Goal: Information Seeking & Learning: Learn about a topic

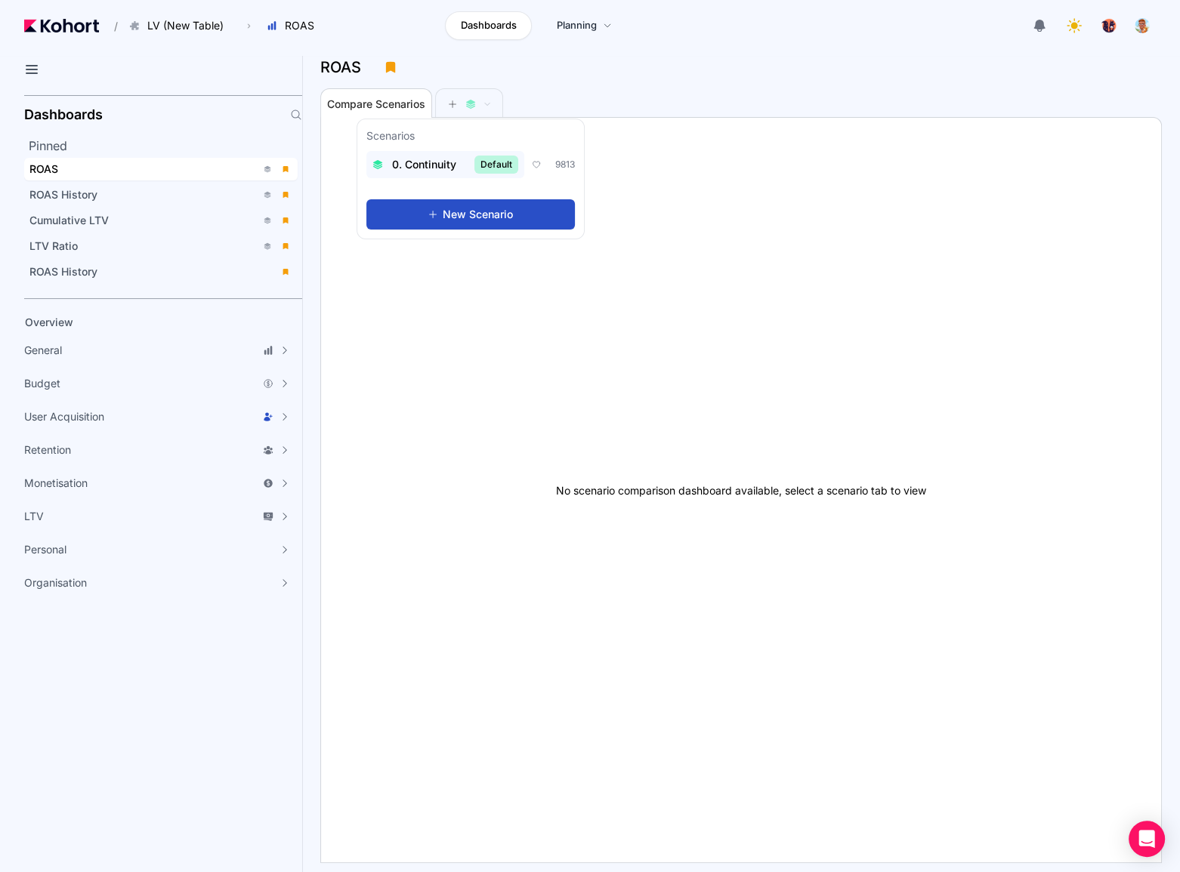
click at [432, 154] on button "0. Continuity Default" at bounding box center [445, 164] width 158 height 27
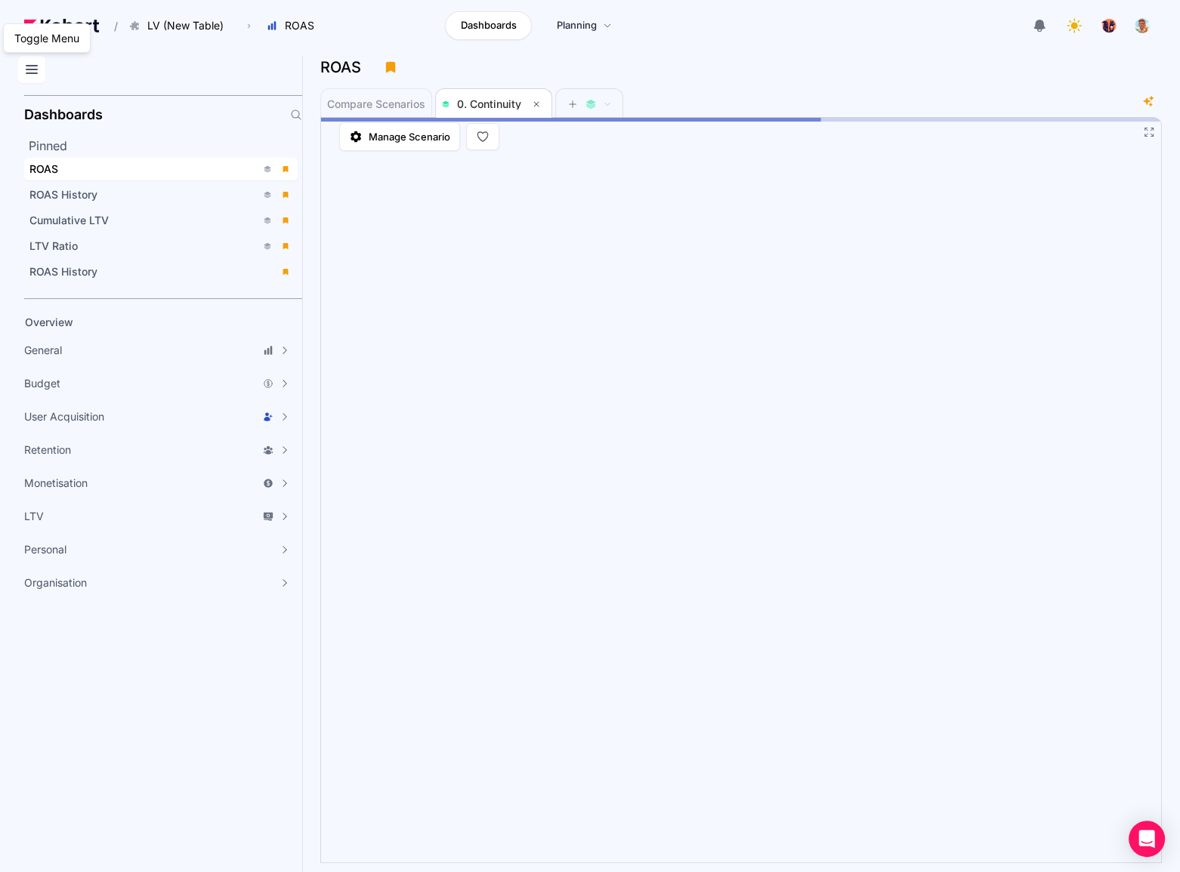
click at [35, 65] on icon at bounding box center [32, 69] width 18 height 18
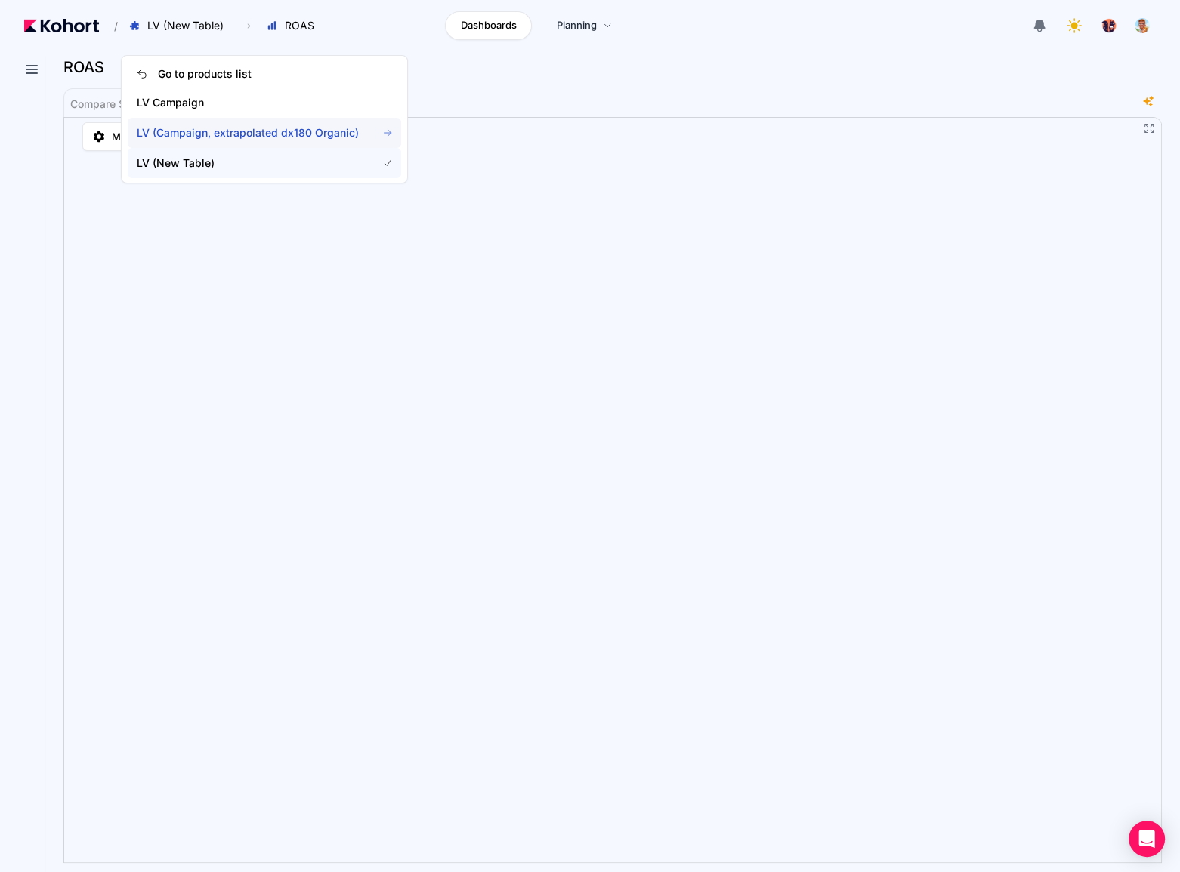
click at [214, 143] on span "LV (Campaign, extrapolated dx180 Organic)" at bounding box center [264, 133] width 273 height 30
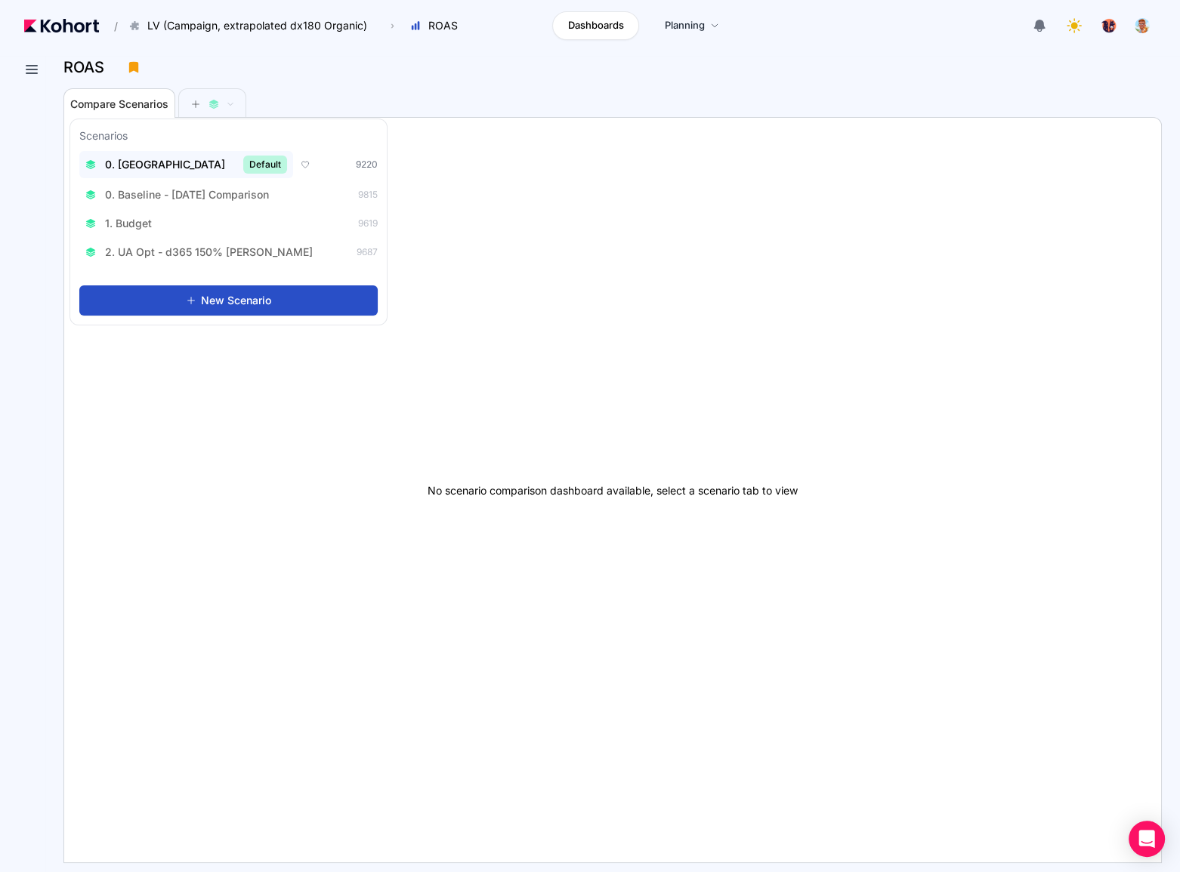
click at [165, 171] on div "0. Baseline Default" at bounding box center [186, 165] width 202 height 18
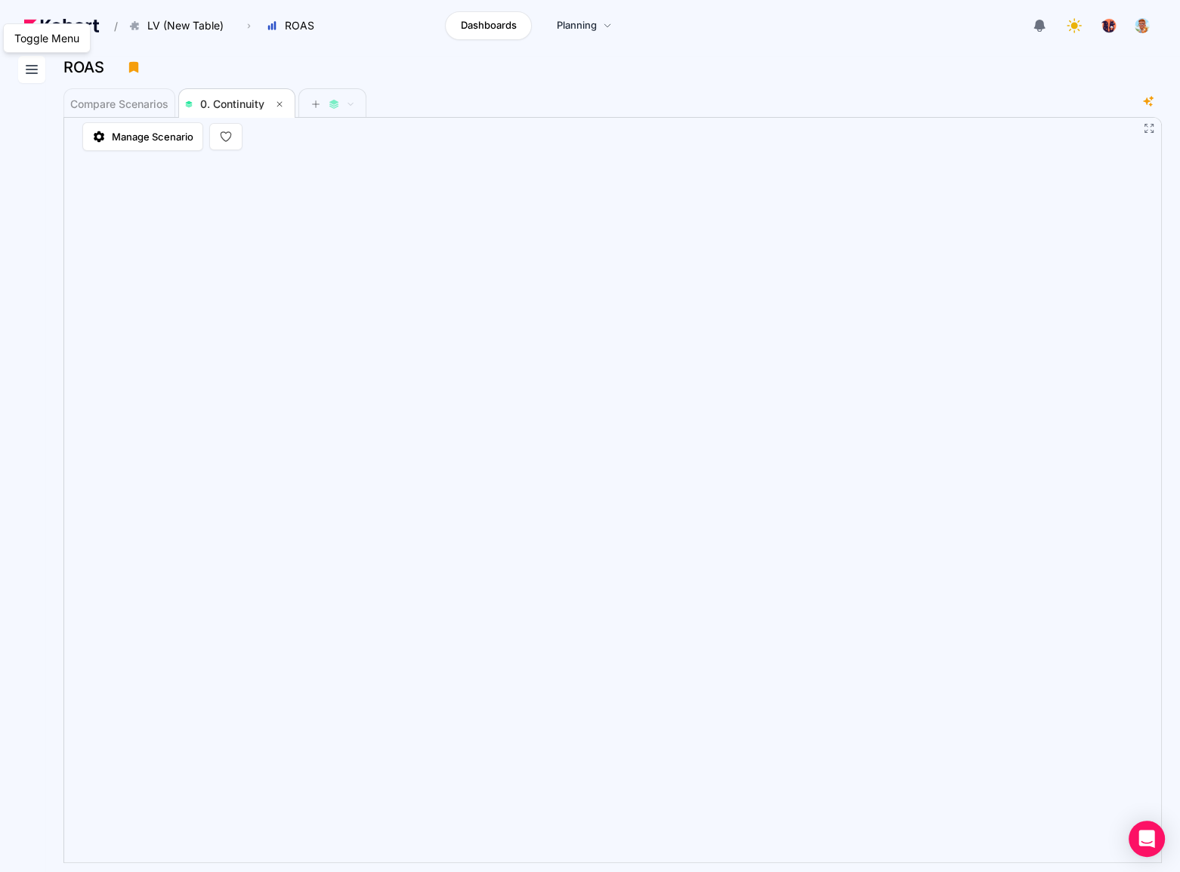
click at [32, 67] on icon at bounding box center [32, 69] width 18 height 18
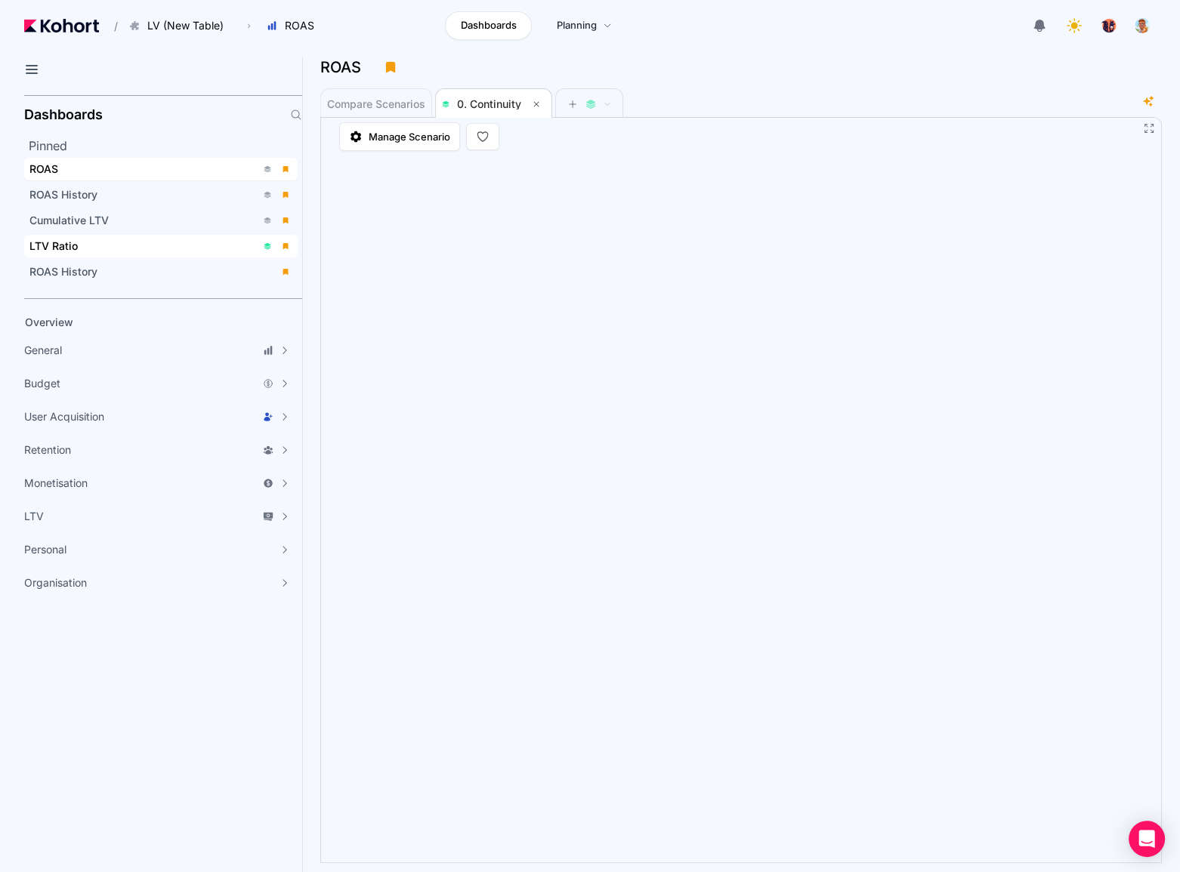
click at [106, 236] on span "LTV Ratio" at bounding box center [160, 246] width 273 height 23
click at [36, 67] on icon at bounding box center [32, 69] width 18 height 18
